Goal: Information Seeking & Learning: Learn about a topic

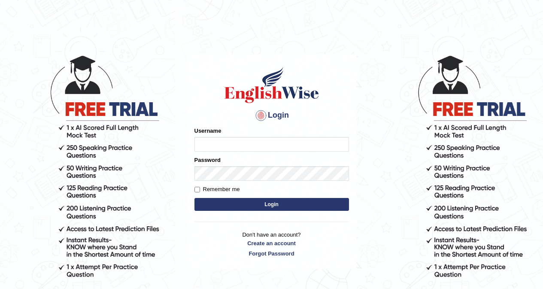
type input "khorshedAlam"
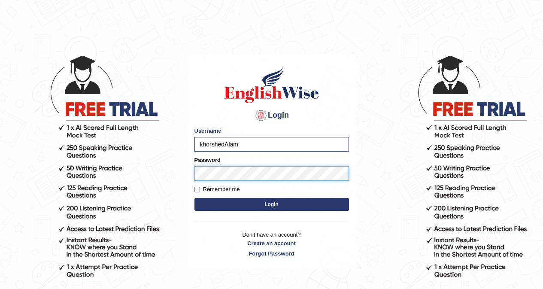
click at [195, 198] on button "Login" at bounding box center [272, 204] width 155 height 13
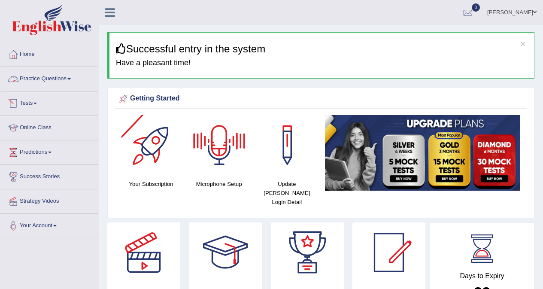
click at [48, 77] on link "Practice Questions" at bounding box center [49, 77] width 98 height 21
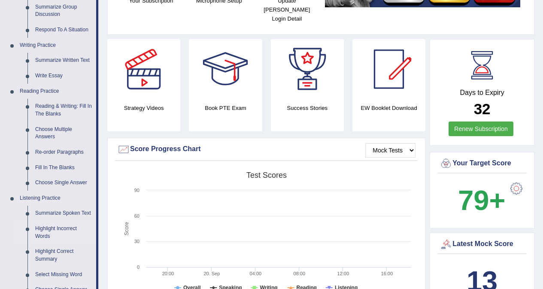
scroll to position [215, 0]
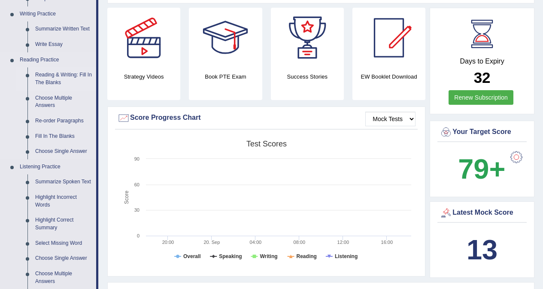
click at [56, 75] on link "Reading & Writing: Fill In The Blanks" at bounding box center [63, 78] width 65 height 23
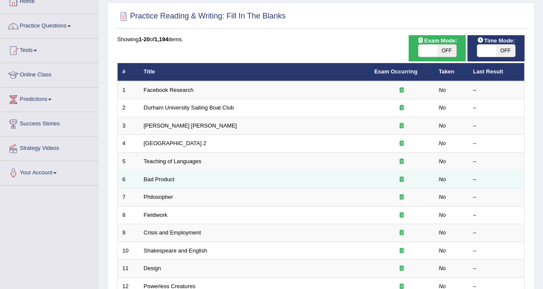
scroll to position [86, 0]
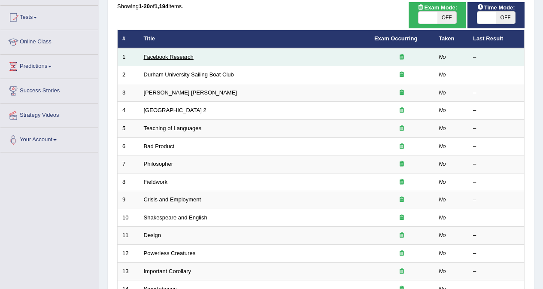
click at [170, 55] on link "Facebook Research" at bounding box center [169, 57] width 50 height 6
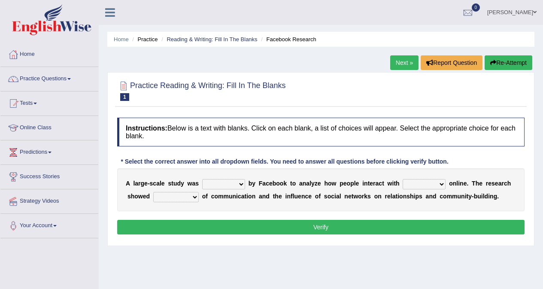
click at [236, 185] on select "surveyed had asked made" at bounding box center [223, 184] width 43 height 10
select select "surveyed"
click at [202, 179] on select "surveyed had asked made" at bounding box center [223, 184] width 43 height 10
click at [240, 184] on select "surveyed had asked made" at bounding box center [223, 184] width 43 height 10
click at [422, 186] on select "together all each other another" at bounding box center [424, 184] width 43 height 10
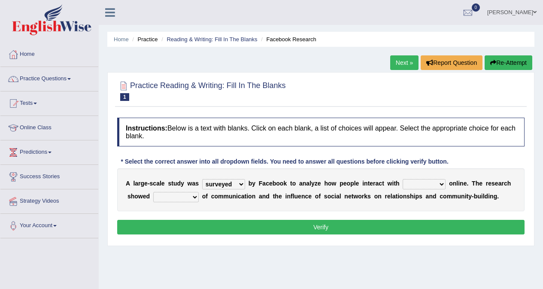
select select "each other"
click at [403, 179] on select "together all each other another" at bounding box center [424, 184] width 43 height 10
click at [175, 197] on select "advantages standards fellowships patterns" at bounding box center [176, 197] width 46 height 10
select select "patterns"
click at [153, 192] on select "advantages standards fellowships patterns" at bounding box center [176, 197] width 46 height 10
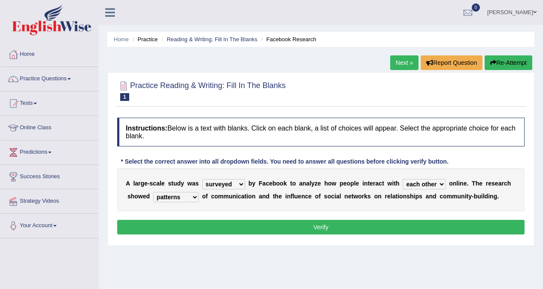
click at [302, 229] on button "Verify" at bounding box center [321, 227] width 408 height 15
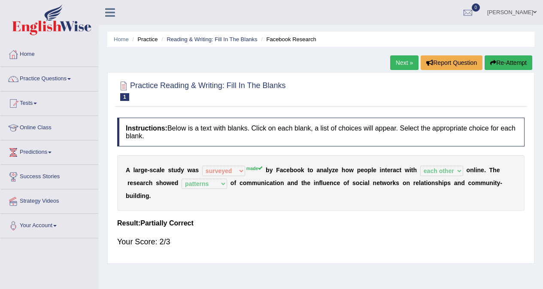
click at [396, 64] on link "Next »" at bounding box center [404, 62] width 28 height 15
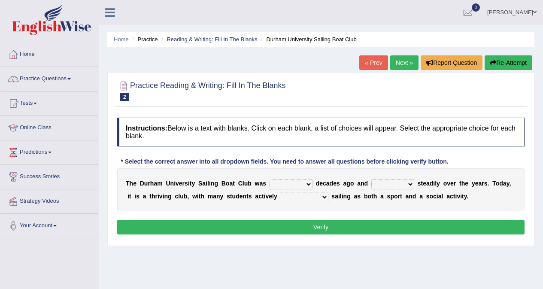
click at [297, 183] on select "found fund founded find" at bounding box center [291, 184] width 43 height 10
select select "founded"
click at [270, 179] on select "found fund founded find" at bounding box center [291, 184] width 43 height 10
click at [382, 185] on select "grow growing has grown grown" at bounding box center [392, 184] width 43 height 10
select select "grown"
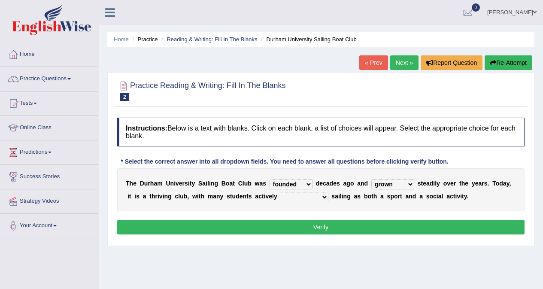
click at [371, 179] on select "grow growing has grown grown" at bounding box center [392, 184] width 43 height 10
click at [385, 184] on select "grow growing has grown grown" at bounding box center [392, 184] width 43 height 10
click at [385, 186] on select "grow growing has grown grown" at bounding box center [392, 184] width 43 height 10
click at [305, 197] on select "enjoy enjoyed are enjoying enjoying" at bounding box center [305, 197] width 48 height 10
select select "are enjoying"
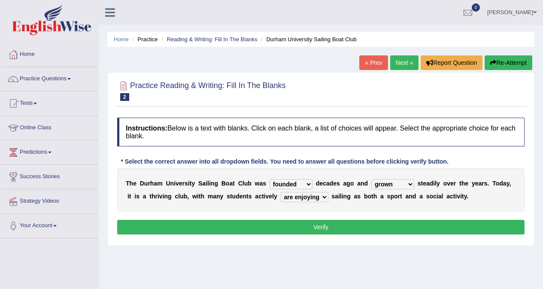
click at [281, 192] on select "enjoy enjoyed are enjoying enjoying" at bounding box center [305, 197] width 48 height 10
click at [323, 228] on button "Verify" at bounding box center [321, 227] width 408 height 15
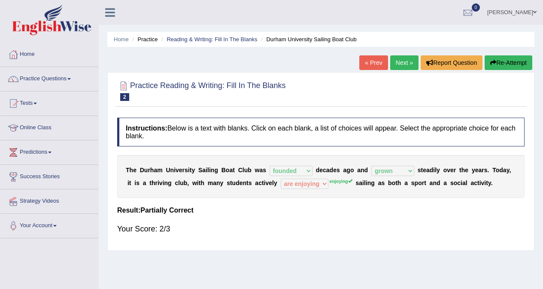
click at [400, 64] on link "Next »" at bounding box center [404, 62] width 28 height 15
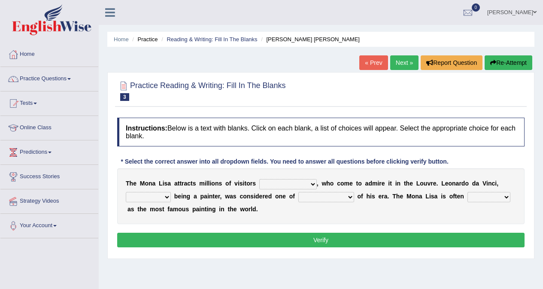
click at [292, 186] on select "around the year the all year all year round per year" at bounding box center [288, 184] width 58 height 10
select select "around the year"
click at [259, 179] on select "around the year the all year all year round per year" at bounding box center [288, 184] width 58 height 10
click at [164, 199] on select "rather than as much as as well as as long as" at bounding box center [148, 197] width 45 height 10
select select "rather than"
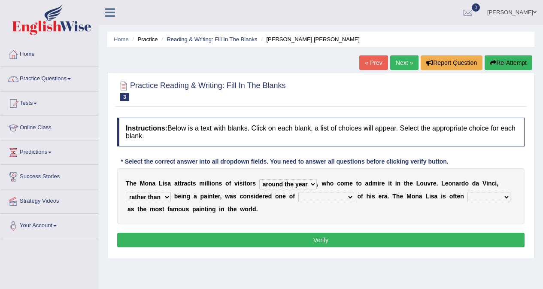
click at [126, 192] on select "rather than as much as as well as as long as" at bounding box center [148, 197] width 45 height 10
click at [326, 195] on select "better artists artist the better artist the best artists" at bounding box center [326, 197] width 56 height 10
select select "the best artists"
click at [298, 192] on select "better artists artist the better artist the best artists" at bounding box center [326, 197] width 56 height 10
click at [483, 197] on select "classified suggested predicted described" at bounding box center [489, 197] width 43 height 10
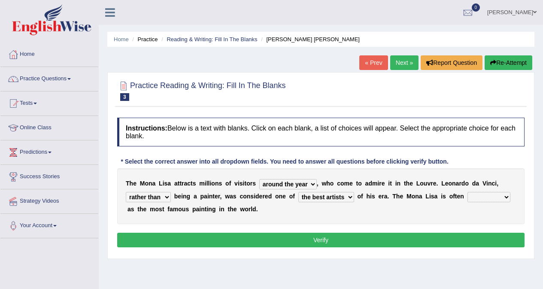
select select "classified"
click at [468, 192] on select "classified suggested predicted described" at bounding box center [489, 197] width 43 height 10
click at [399, 241] on button "Verify" at bounding box center [321, 240] width 408 height 15
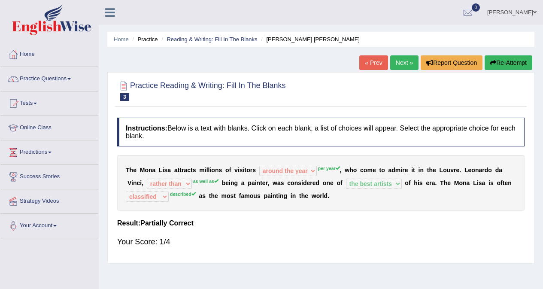
click at [402, 67] on link "Next »" at bounding box center [404, 62] width 28 height 15
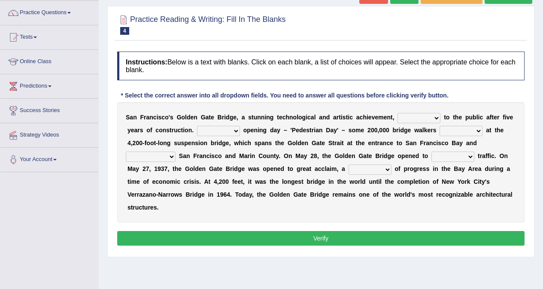
scroll to position [86, 0]
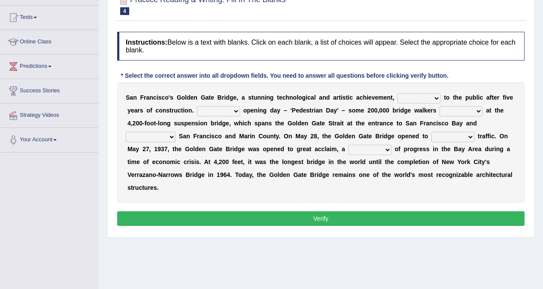
click at [424, 97] on select "opens closes appears equals" at bounding box center [419, 98] width 43 height 10
select select "opens"
click at [398, 93] on select "opens closes appears equals" at bounding box center [419, 98] width 43 height 10
click at [216, 112] on select "On During Since When" at bounding box center [218, 111] width 43 height 10
select select "On"
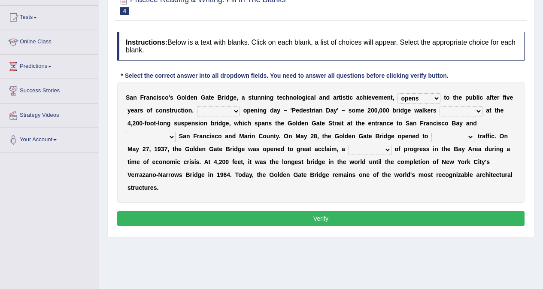
click at [197, 106] on select "On During Since When" at bounding box center [218, 111] width 43 height 10
click at [454, 109] on select "stationed looked marveled laughed" at bounding box center [461, 111] width 43 height 10
select select "looked"
click at [440, 106] on select "stationed looked marveled laughed" at bounding box center [461, 111] width 43 height 10
click at [169, 134] on select "separates connects channels differentiates" at bounding box center [151, 137] width 50 height 10
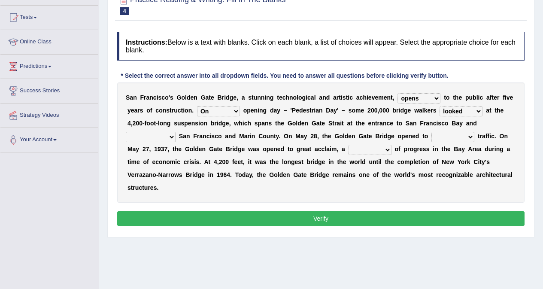
select select "connects"
click at [126, 132] on select "separates connects channels differentiates" at bounding box center [151, 137] width 50 height 10
click at [453, 135] on select "aquatic vehicular airborne watertight" at bounding box center [453, 137] width 43 height 10
select select "aquatic"
click at [432, 132] on select "aquatic vehicular airborne watertight" at bounding box center [453, 137] width 43 height 10
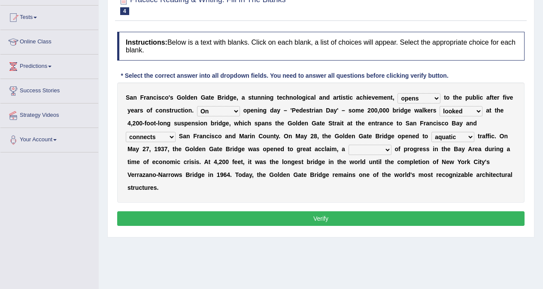
click at [360, 150] on select "denial symbol technique yield" at bounding box center [370, 150] width 43 height 10
select select "symbol"
click at [349, 145] on select "denial symbol technique yield" at bounding box center [370, 150] width 43 height 10
click at [331, 218] on button "Verify" at bounding box center [321, 218] width 408 height 15
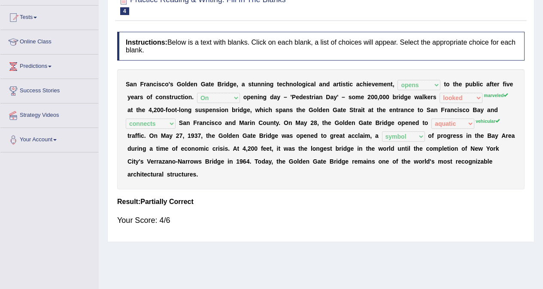
scroll to position [0, 0]
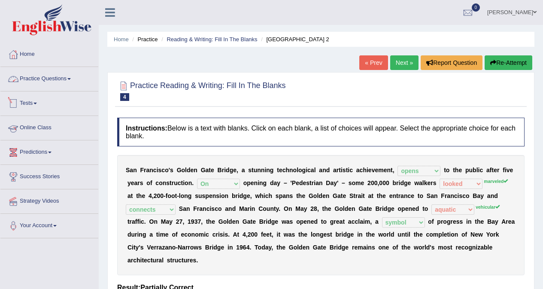
click at [55, 82] on link "Practice Questions" at bounding box center [49, 77] width 98 height 21
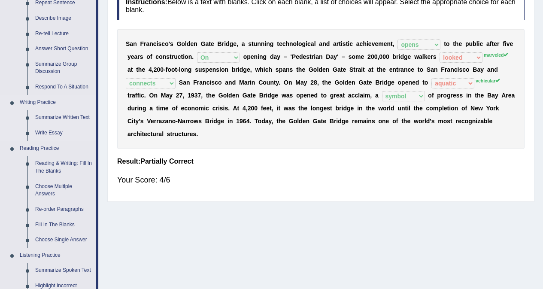
scroll to position [215, 0]
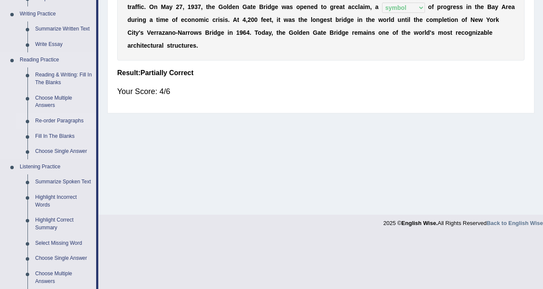
click at [61, 122] on link "Re-order Paragraphs" at bounding box center [63, 120] width 65 height 15
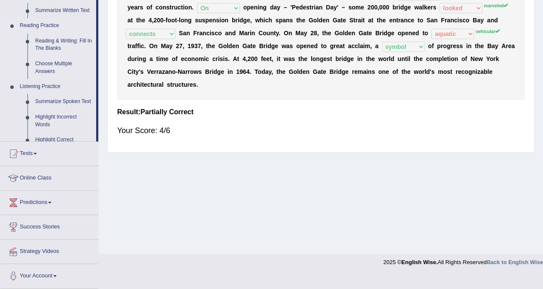
scroll to position [162, 0]
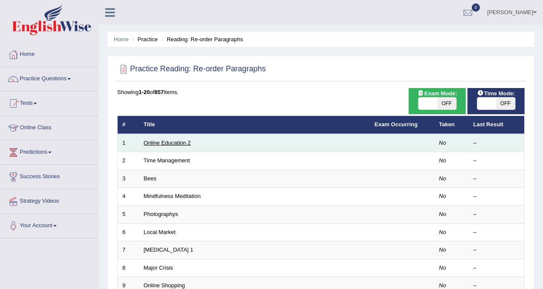
click at [177, 142] on link "Online Education 2" at bounding box center [167, 143] width 47 height 6
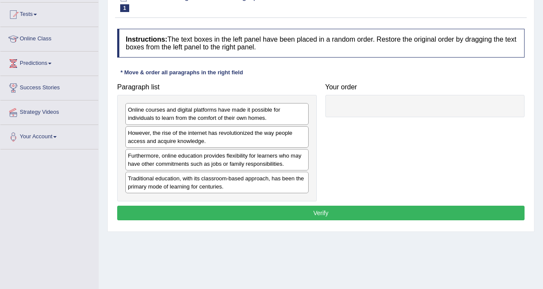
scroll to position [76, 0]
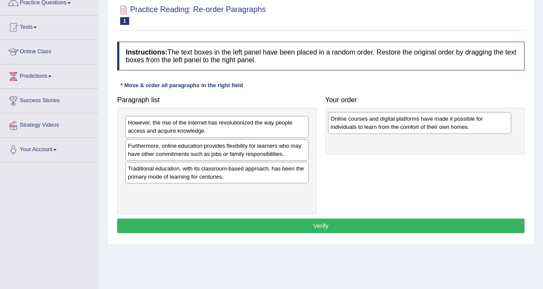
drag, startPoint x: 219, startPoint y: 128, endPoint x: 422, endPoint y: 124, distance: 202.7
click at [422, 124] on div "Online courses and digital platforms have made it possible for individuals to l…" at bounding box center [419, 122] width 183 height 21
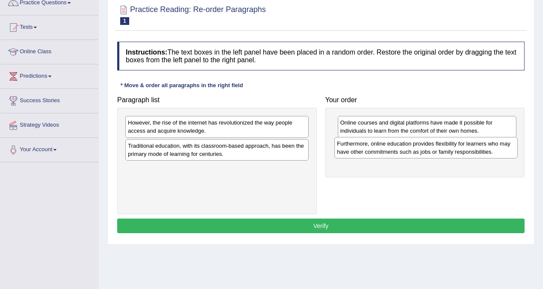
drag, startPoint x: 226, startPoint y: 152, endPoint x: 435, endPoint y: 150, distance: 209.1
click at [435, 150] on div "Furthermore, online education provides flexibility for learners who may have ot…" at bounding box center [426, 147] width 183 height 21
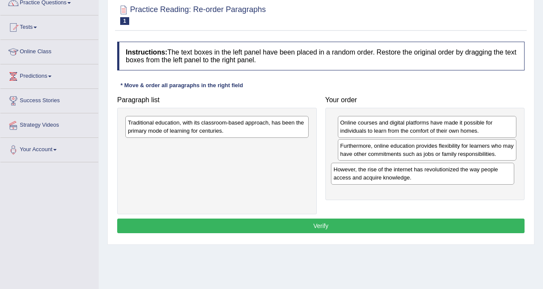
drag, startPoint x: 209, startPoint y: 124, endPoint x: 415, endPoint y: 170, distance: 211.3
click at [415, 170] on div "However, the rise of the internet has revolutionized the way people access and …" at bounding box center [422, 173] width 183 height 21
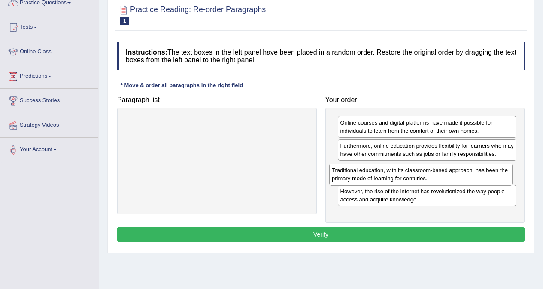
drag, startPoint x: 195, startPoint y: 126, endPoint x: 399, endPoint y: 173, distance: 209.5
click at [399, 173] on div "Traditional education, with its classroom-based approach, has been the primary …" at bounding box center [420, 174] width 183 height 21
click at [313, 235] on button "Verify" at bounding box center [321, 234] width 408 height 15
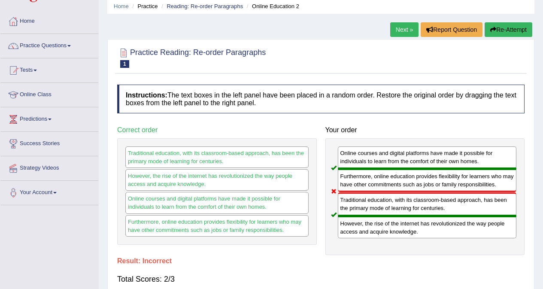
scroll to position [0, 0]
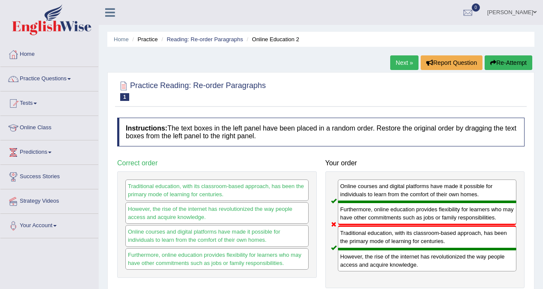
click at [502, 61] on button "Re-Attempt" at bounding box center [509, 62] width 48 height 15
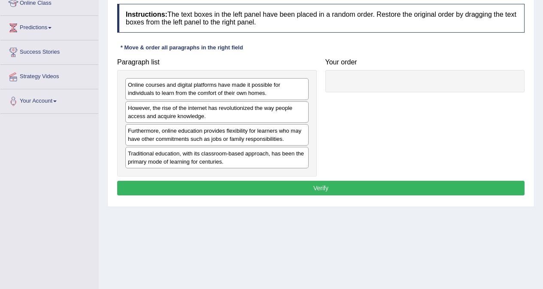
scroll to position [129, 0]
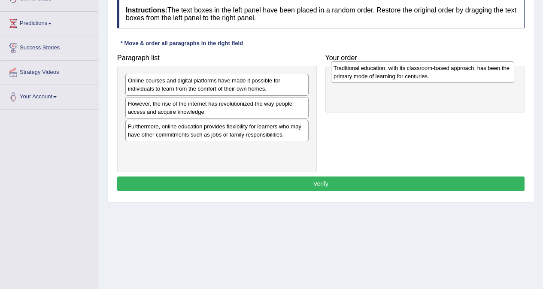
drag, startPoint x: 218, startPoint y: 155, endPoint x: 423, endPoint y: 73, distance: 221.1
click at [423, 73] on div "Traditional education, with its classroom-based approach, has been the primary …" at bounding box center [422, 71] width 183 height 21
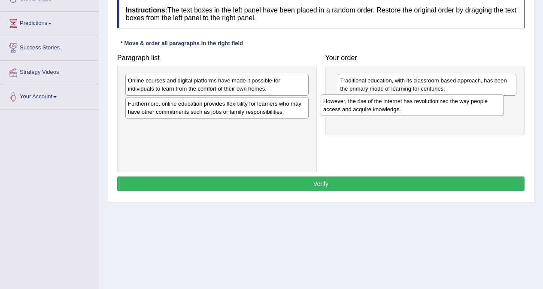
drag, startPoint x: 195, startPoint y: 107, endPoint x: 390, endPoint y: 105, distance: 195.4
click at [390, 105] on div "However, the rise of the internet has revolutionized the way people access and …" at bounding box center [412, 104] width 183 height 21
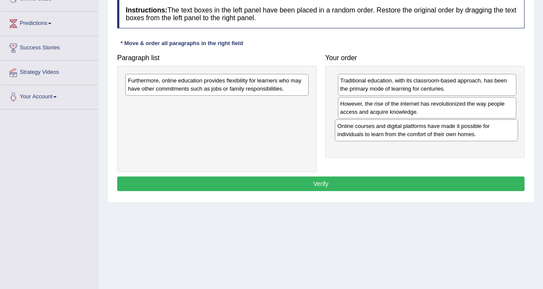
drag, startPoint x: 200, startPoint y: 84, endPoint x: 410, endPoint y: 129, distance: 214.5
click at [410, 129] on div "Online courses and digital platforms have made it possible for individuals to l…" at bounding box center [426, 129] width 183 height 21
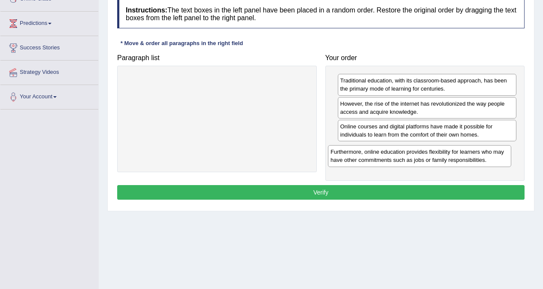
drag, startPoint x: 237, startPoint y: 82, endPoint x: 440, endPoint y: 153, distance: 215.1
click at [440, 153] on div "Furthermore, online education provides flexibility for learners who may have ot…" at bounding box center [419, 155] width 183 height 21
click at [350, 192] on button "Verify" at bounding box center [321, 192] width 408 height 15
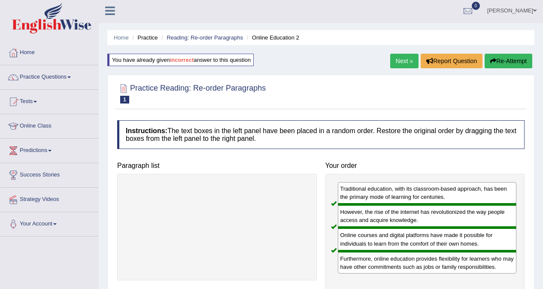
scroll to position [0, 0]
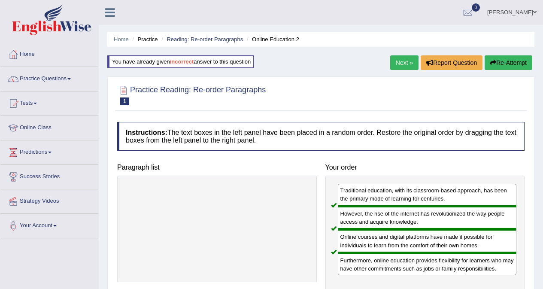
click at [397, 63] on link "Next »" at bounding box center [404, 62] width 28 height 15
